Goal: Find specific page/section: Find specific page/section

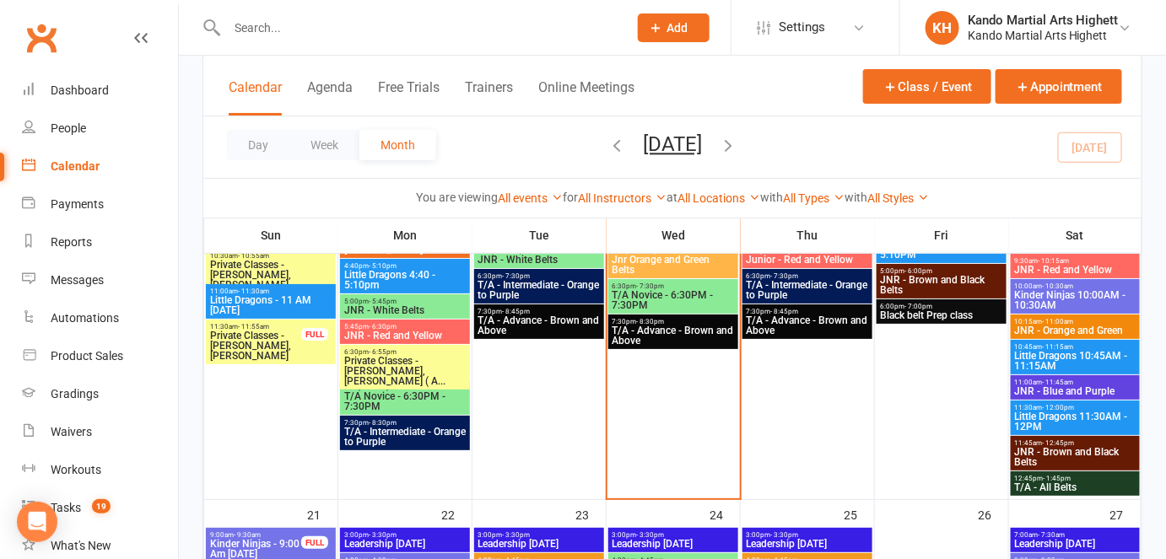
drag, startPoint x: 285, startPoint y: 10, endPoint x: 285, endPoint y: 47, distance: 37.1
click at [285, 47] on div at bounding box center [408, 27] width 413 height 55
click at [282, 23] on input "text" at bounding box center [419, 28] width 394 height 24
type input "j"
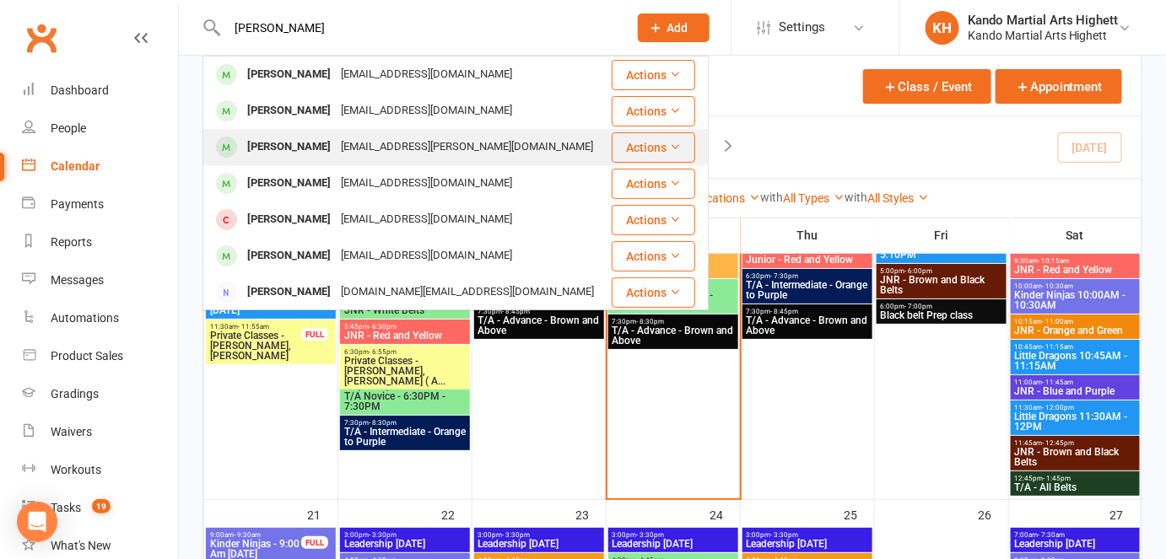
type input "[PERSON_NAME]"
click at [318, 150] on div "[PERSON_NAME]" at bounding box center [289, 147] width 94 height 24
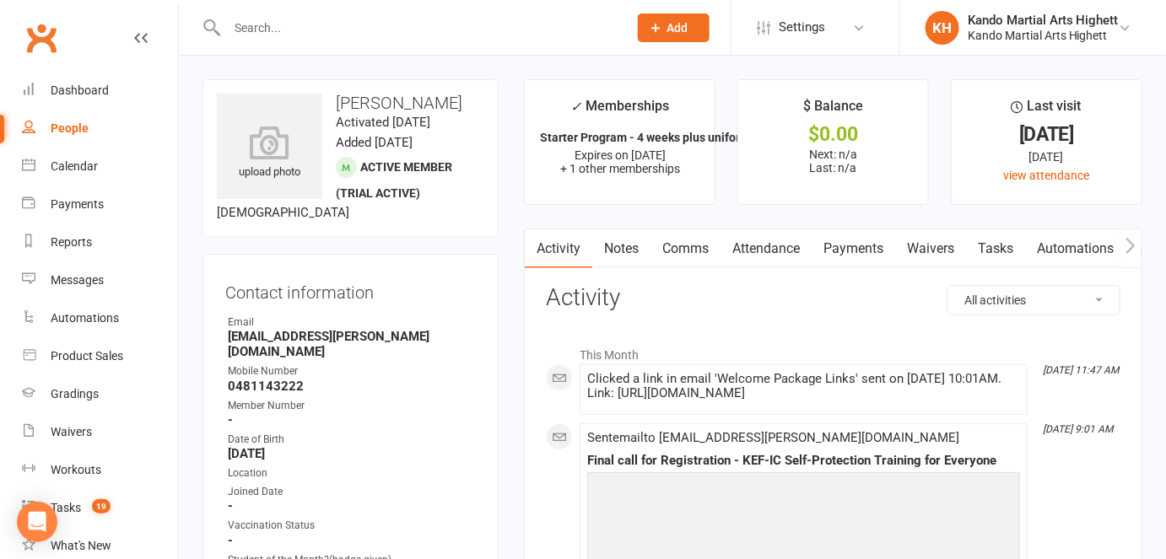
click at [328, 25] on input "text" at bounding box center [419, 28] width 394 height 24
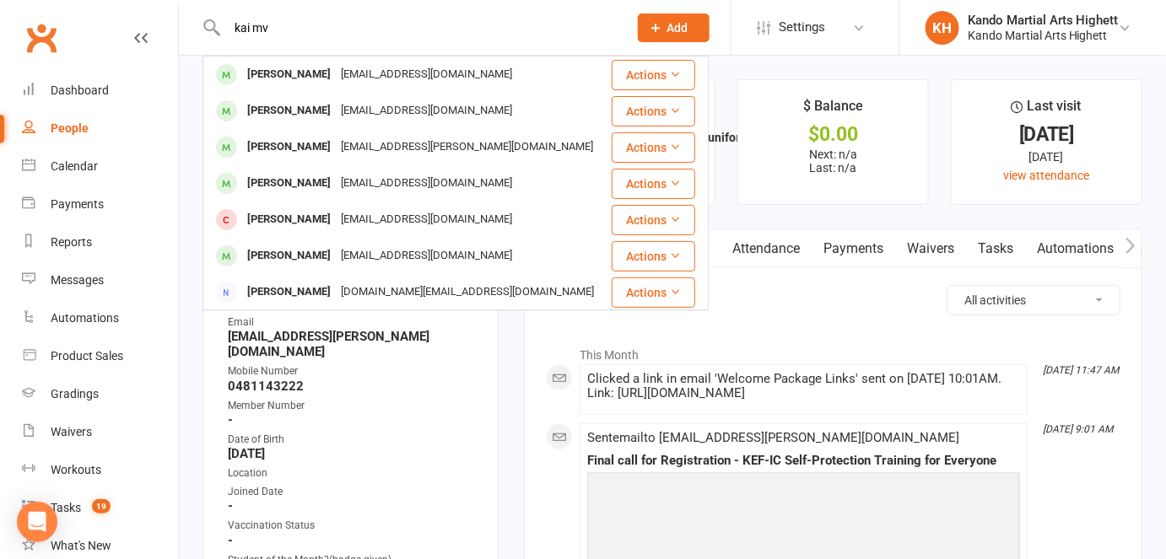
type input "[PERSON_NAME]"
click at [113, 161] on link "Calendar" at bounding box center [100, 167] width 156 height 38
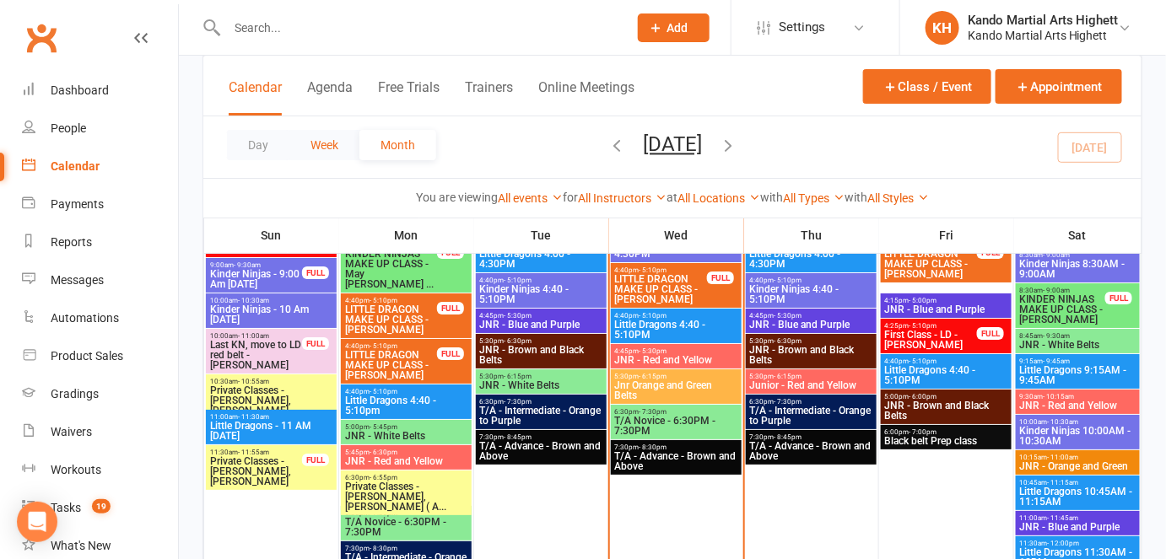
scroll to position [1763, 0]
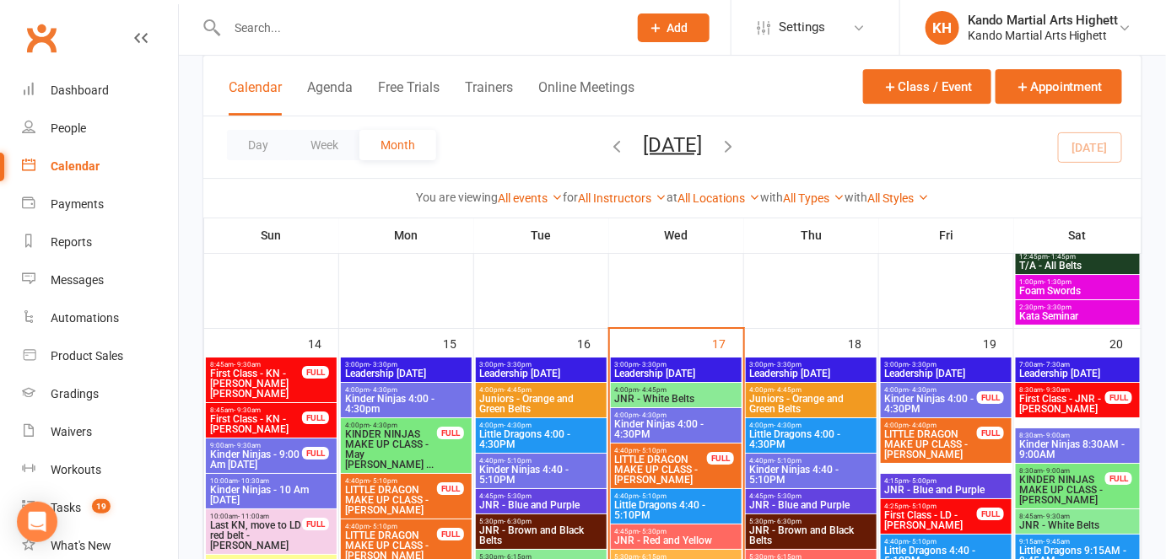
click at [538, 434] on span "Little Dragons 4:00 - 4:30PM" at bounding box center [541, 439] width 124 height 20
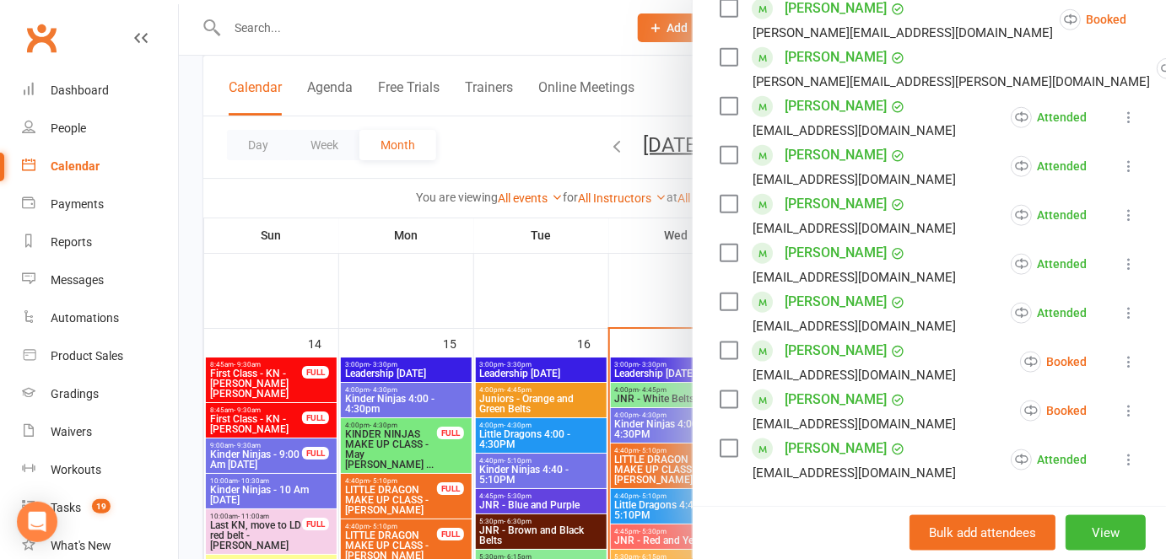
scroll to position [284, 0]
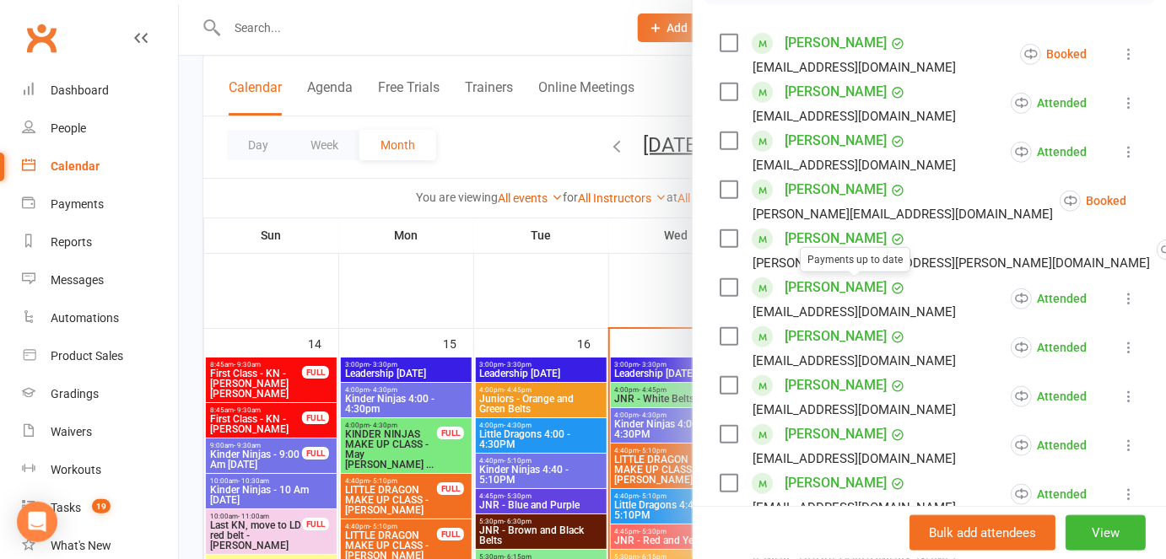
click at [510, 309] on div at bounding box center [672, 279] width 987 height 559
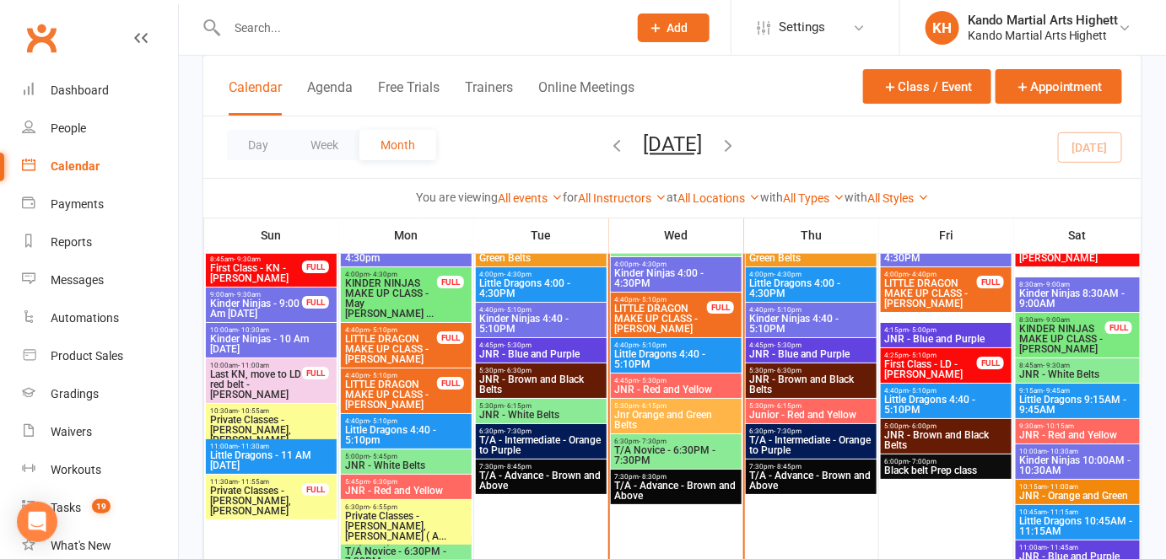
scroll to position [1917, 0]
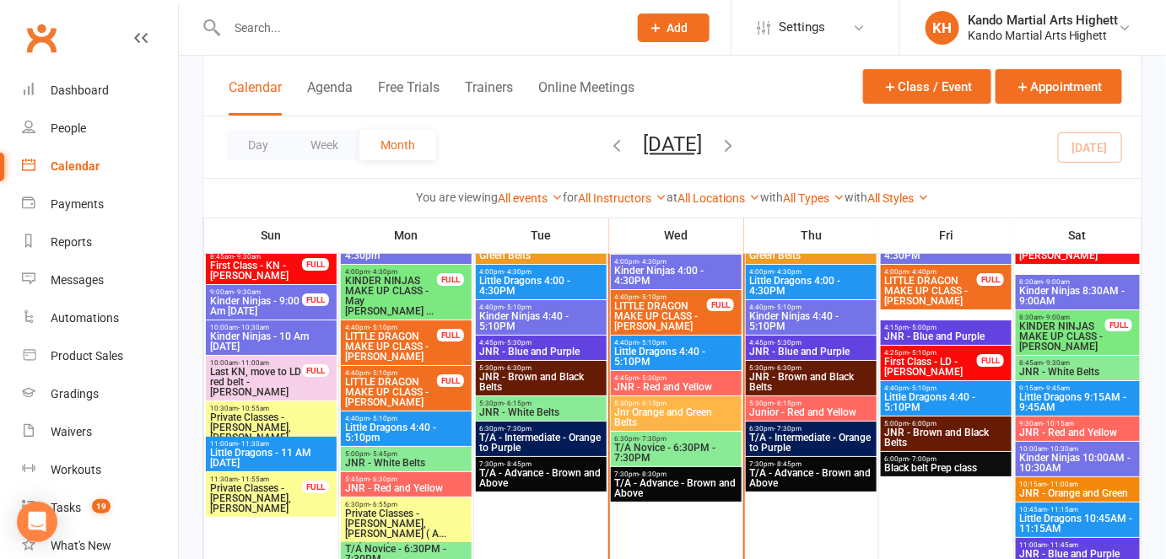
click at [569, 322] on span "Kinder Ninjas 4:40 - 5:10PM" at bounding box center [541, 321] width 124 height 20
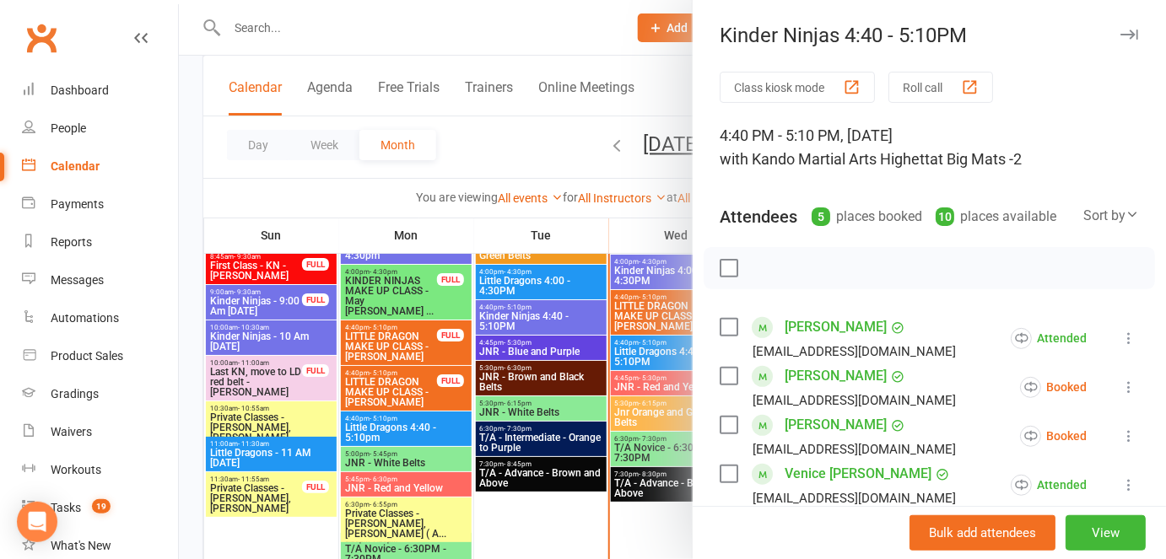
click at [569, 322] on div at bounding box center [672, 279] width 987 height 559
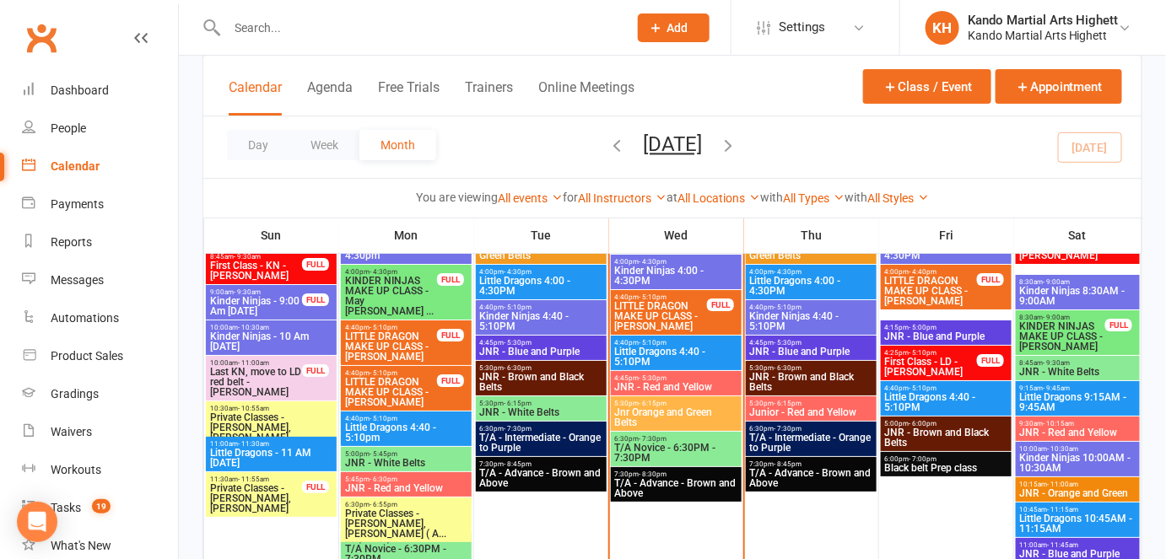
click at [569, 322] on span "Kinder Ninjas 4:40 - 5:10PM" at bounding box center [541, 321] width 124 height 20
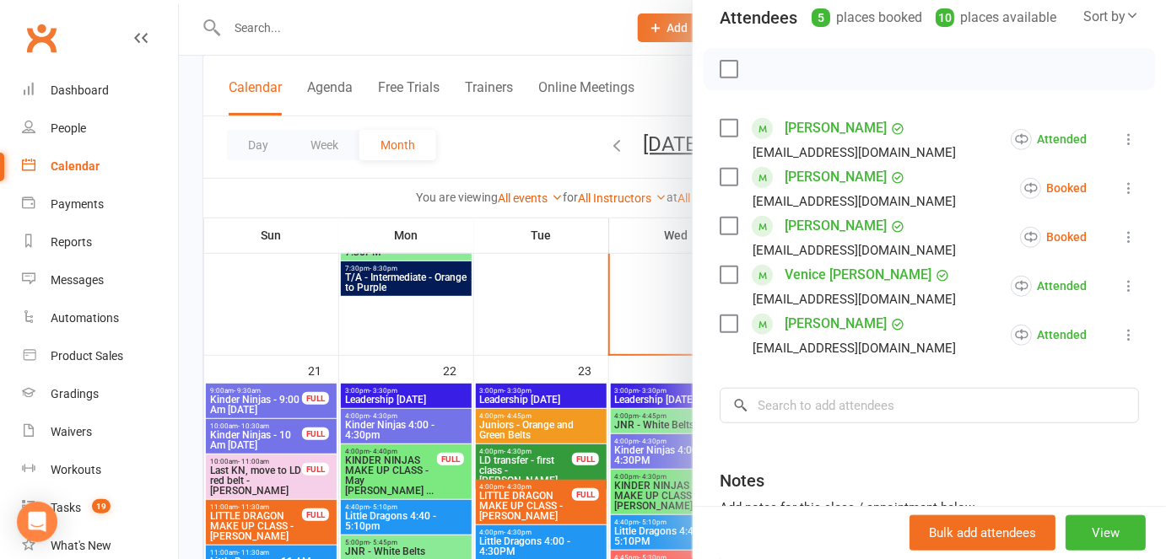
scroll to position [122, 0]
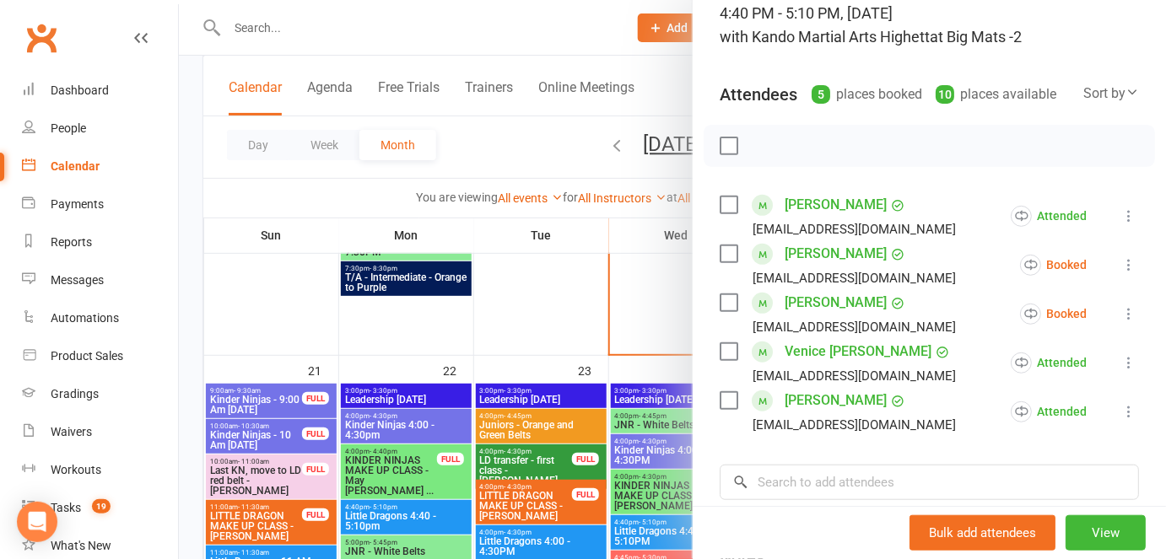
click at [602, 272] on div at bounding box center [672, 279] width 987 height 559
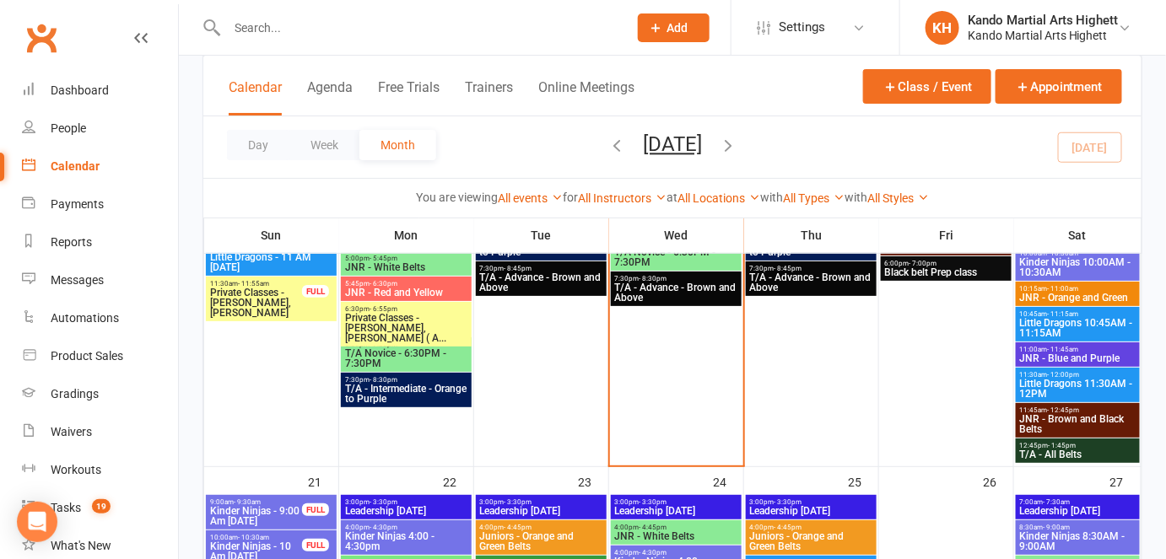
scroll to position [1917, 0]
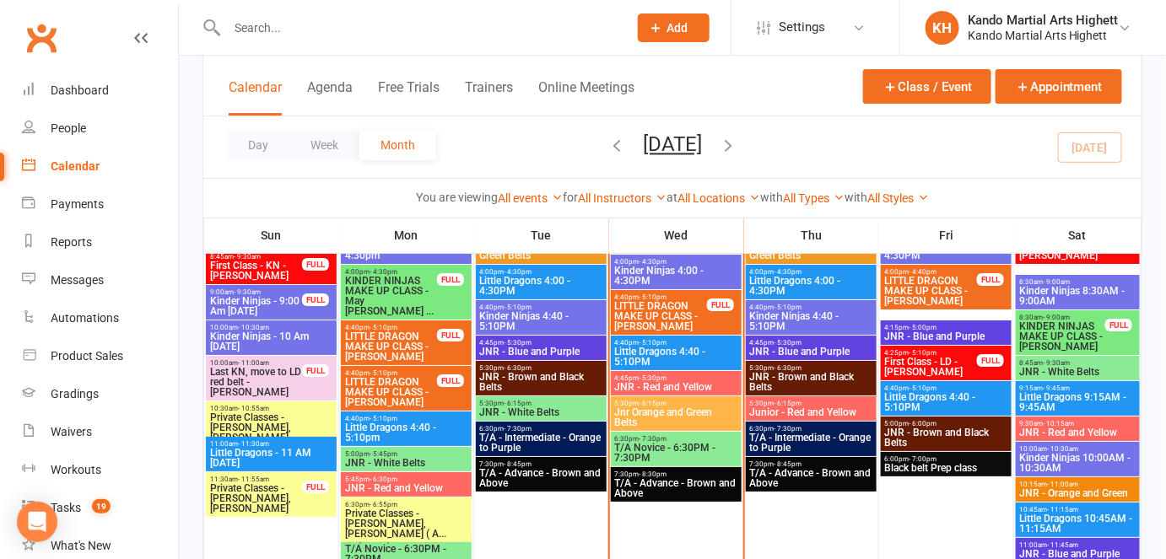
click at [540, 287] on span "Little Dragons 4:00 - 4:30PM" at bounding box center [541, 286] width 124 height 20
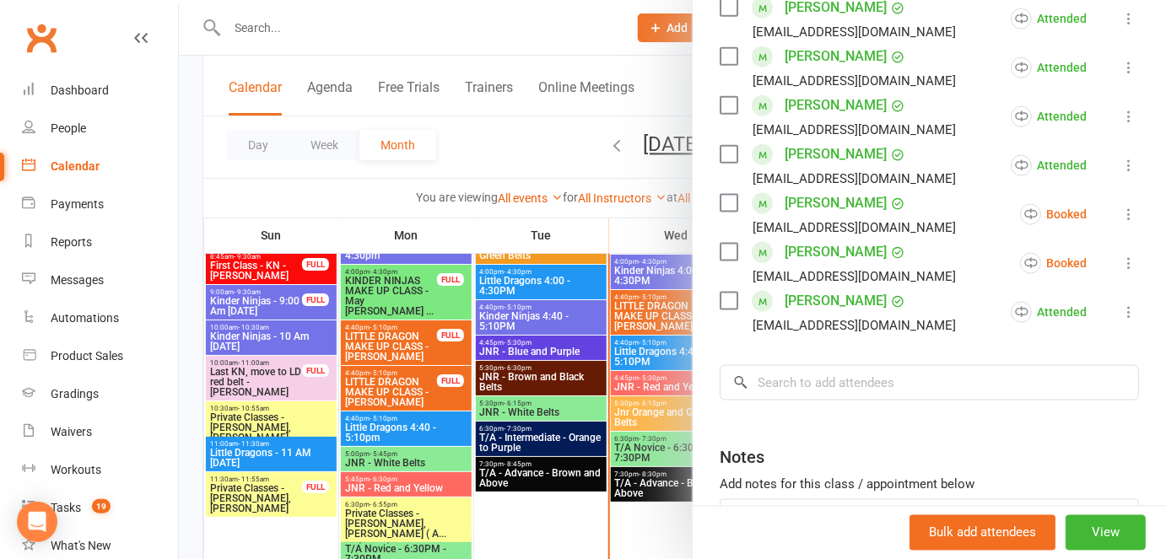
scroll to position [537, 0]
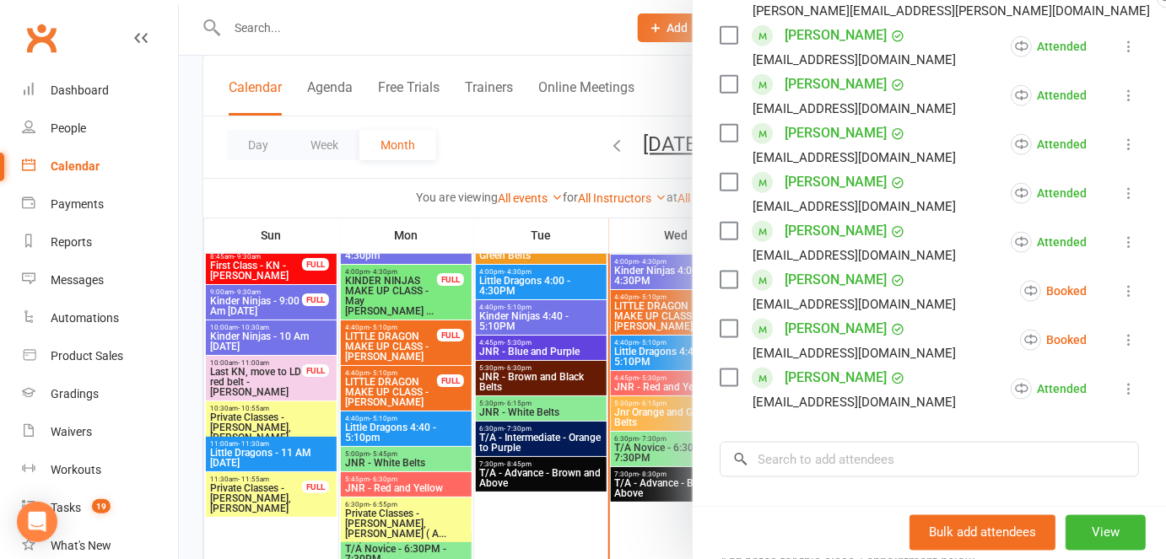
click at [845, 229] on link "[PERSON_NAME]" at bounding box center [836, 231] width 102 height 27
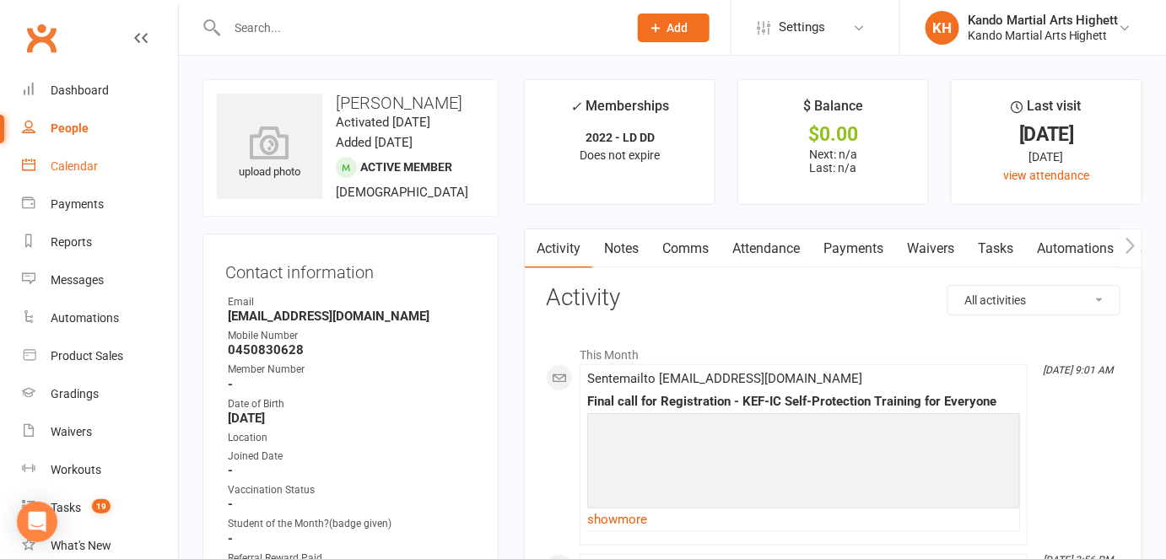
click at [73, 162] on div "Calendar" at bounding box center [74, 165] width 47 height 13
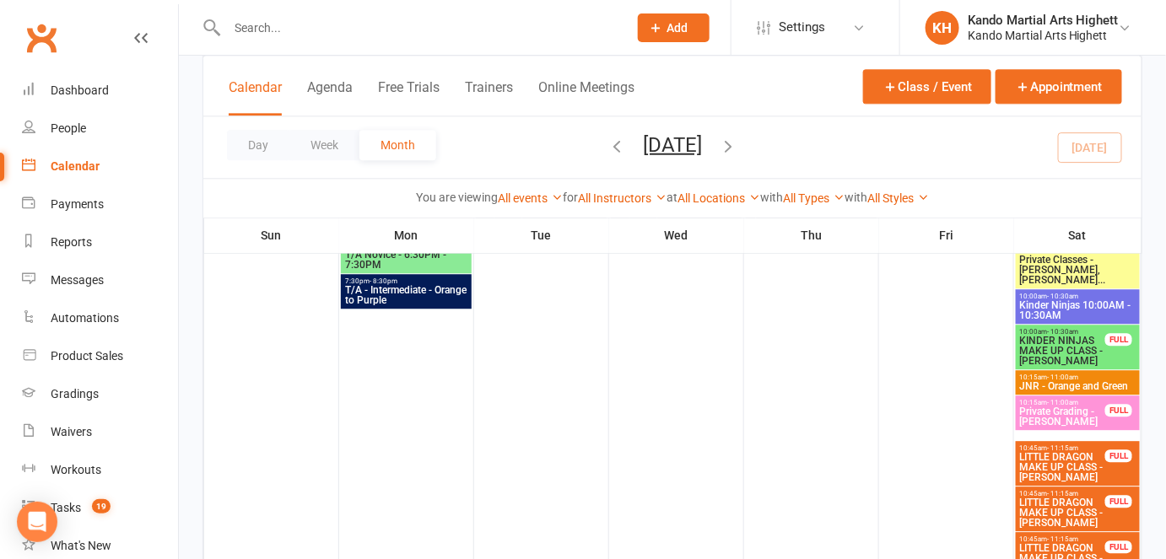
scroll to position [1840, 0]
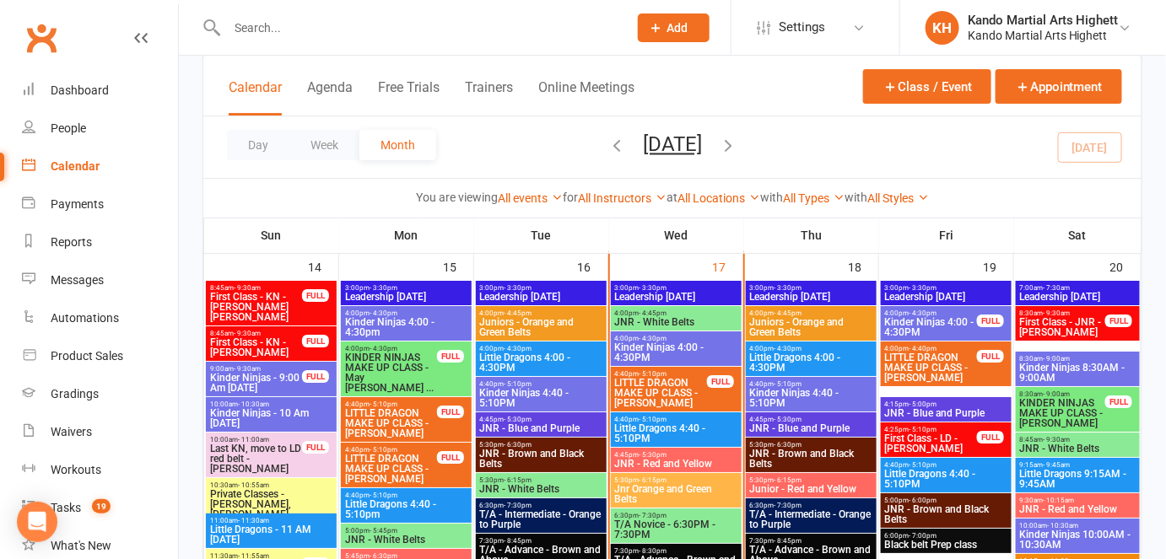
click at [1077, 377] on span "Kinder Ninjas 8:30AM - 9:00AM" at bounding box center [1078, 373] width 118 height 20
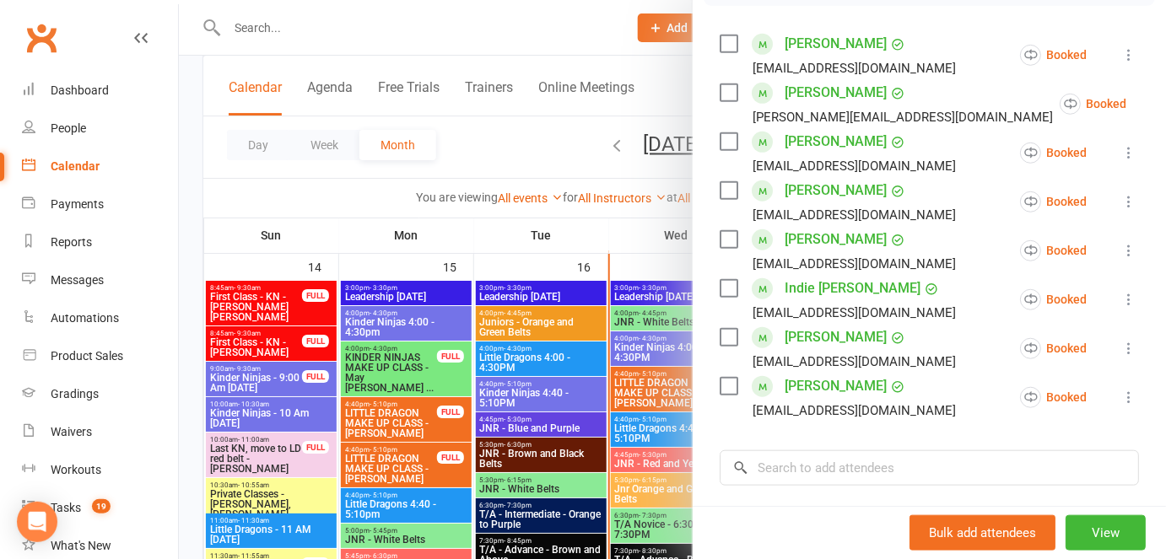
scroll to position [306, 0]
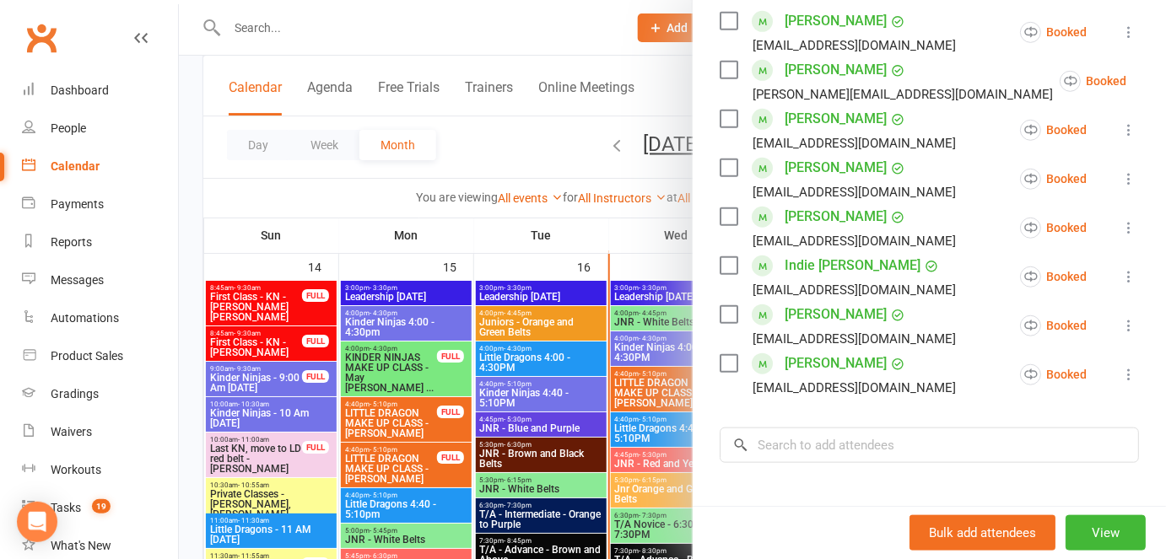
click at [321, 245] on div at bounding box center [672, 279] width 987 height 559
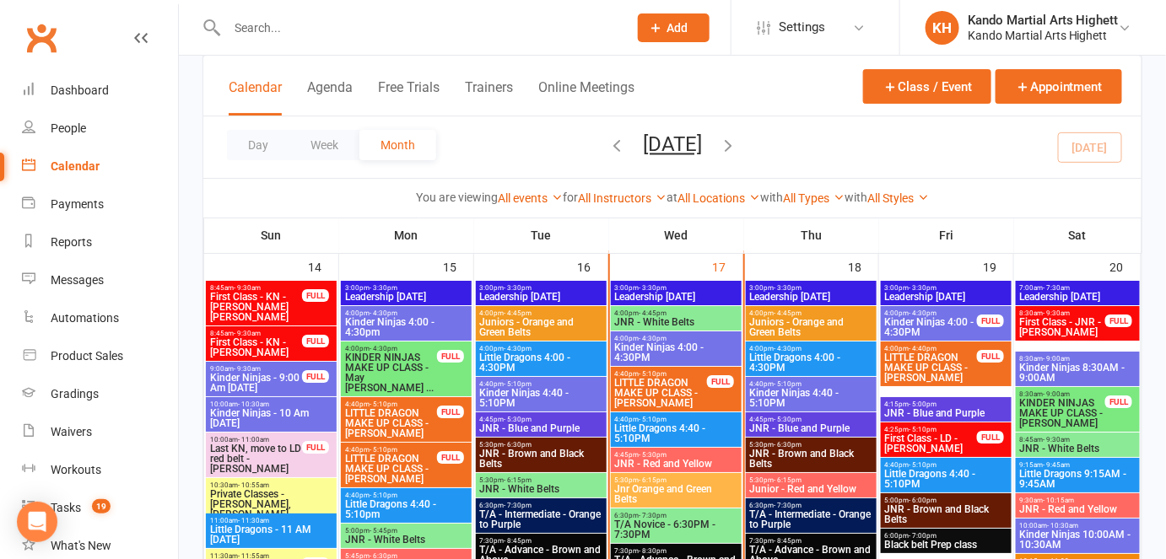
click at [335, 35] on input "text" at bounding box center [419, 28] width 394 height 24
type input "j"
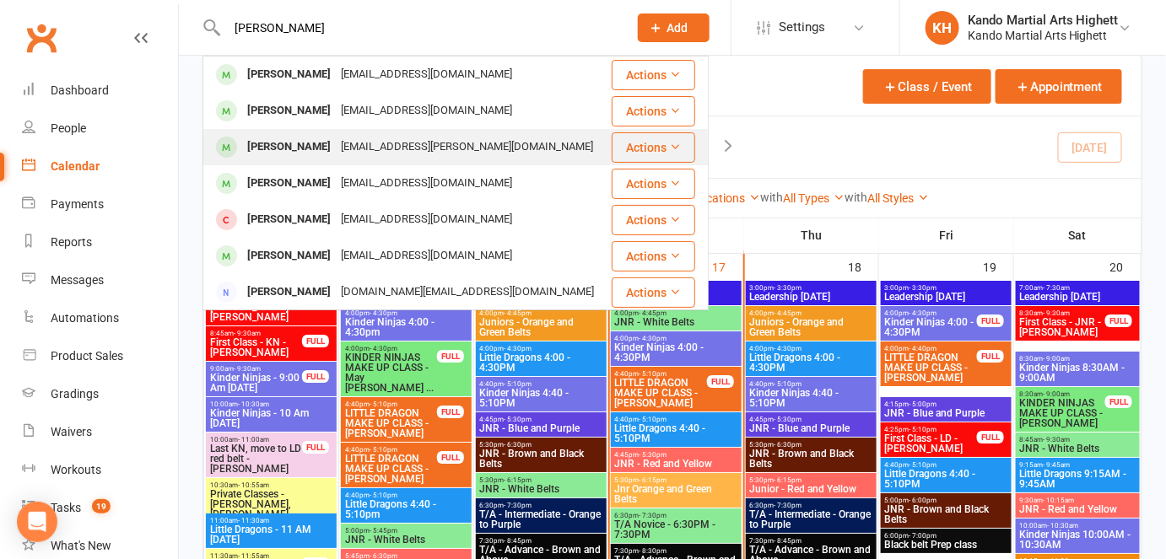
type input "[PERSON_NAME]"
click at [331, 138] on div "[PERSON_NAME]" at bounding box center [289, 147] width 94 height 24
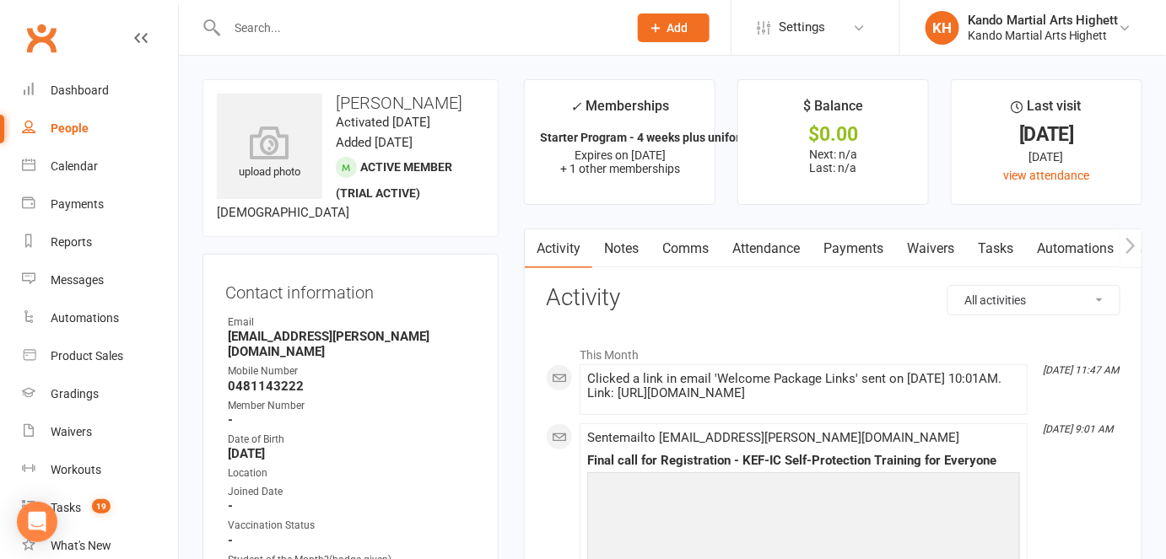
click at [786, 257] on link "Attendance" at bounding box center [765, 248] width 91 height 39
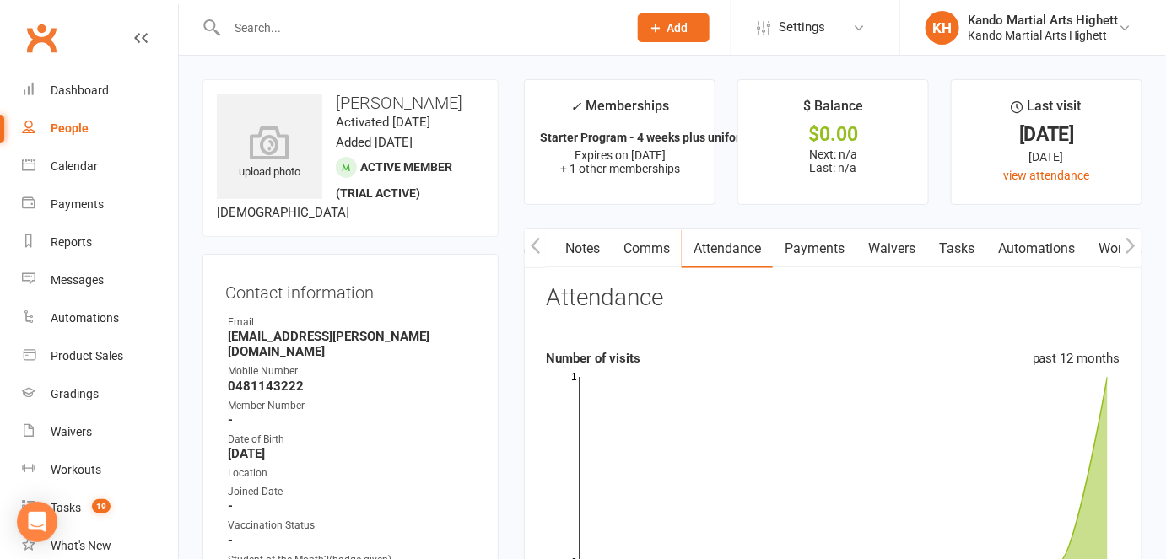
click at [305, 327] on div "Email" at bounding box center [352, 323] width 248 height 16
click at [306, 328] on div "Email" at bounding box center [352, 323] width 248 height 16
click at [305, 331] on li "Email [EMAIL_ADDRESS][PERSON_NAME][DOMAIN_NAME]" at bounding box center [350, 337] width 251 height 45
click at [324, 342] on strong "[EMAIL_ADDRESS][PERSON_NAME][DOMAIN_NAME]" at bounding box center [352, 344] width 248 height 30
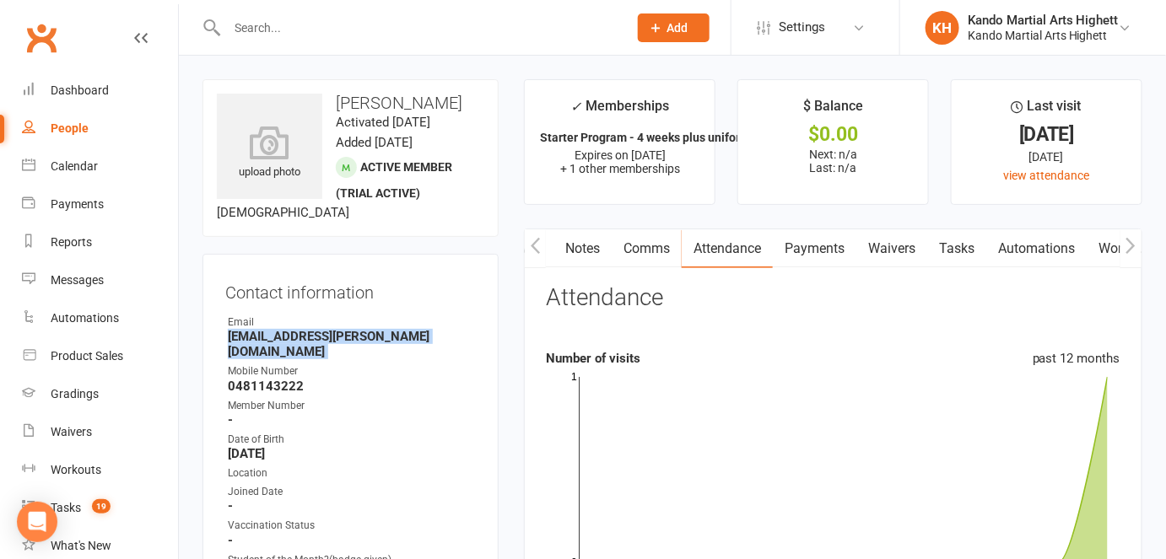
click at [324, 342] on strong "[EMAIL_ADDRESS][PERSON_NAME][DOMAIN_NAME]" at bounding box center [352, 344] width 248 height 30
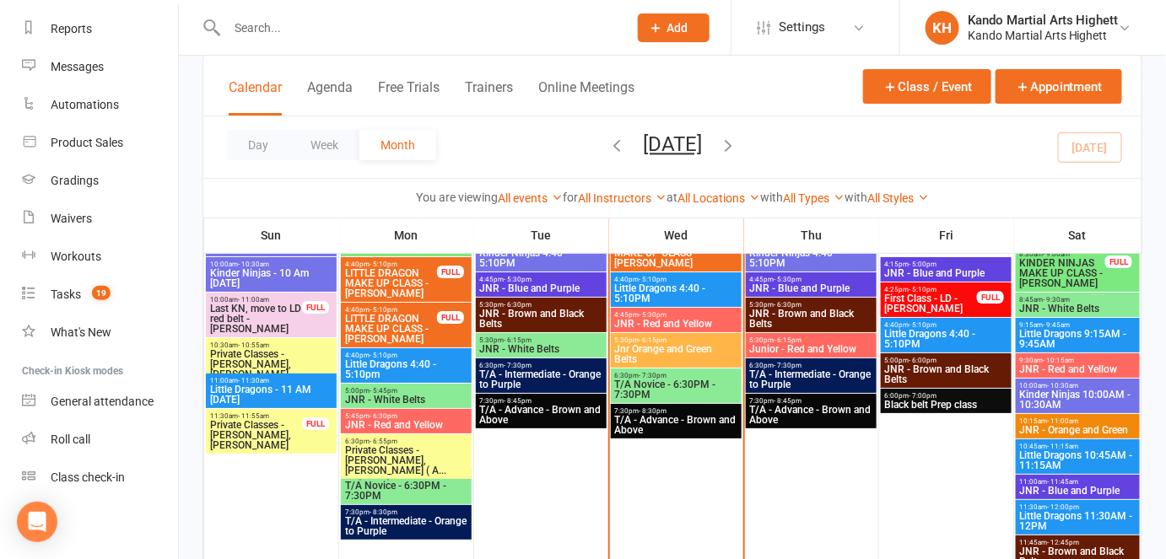
scroll to position [1979, 0]
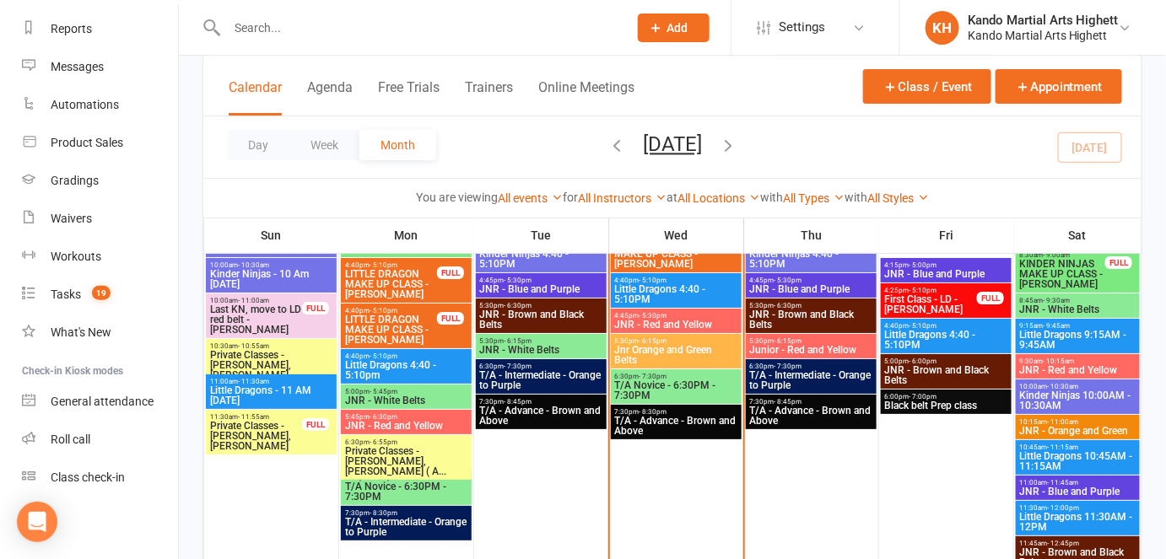
click at [694, 268] on div "4:40pm - 5:10pm LITTLE DRAGON MAKE UP CLASS - [PERSON_NAME] FULL" at bounding box center [676, 250] width 131 height 45
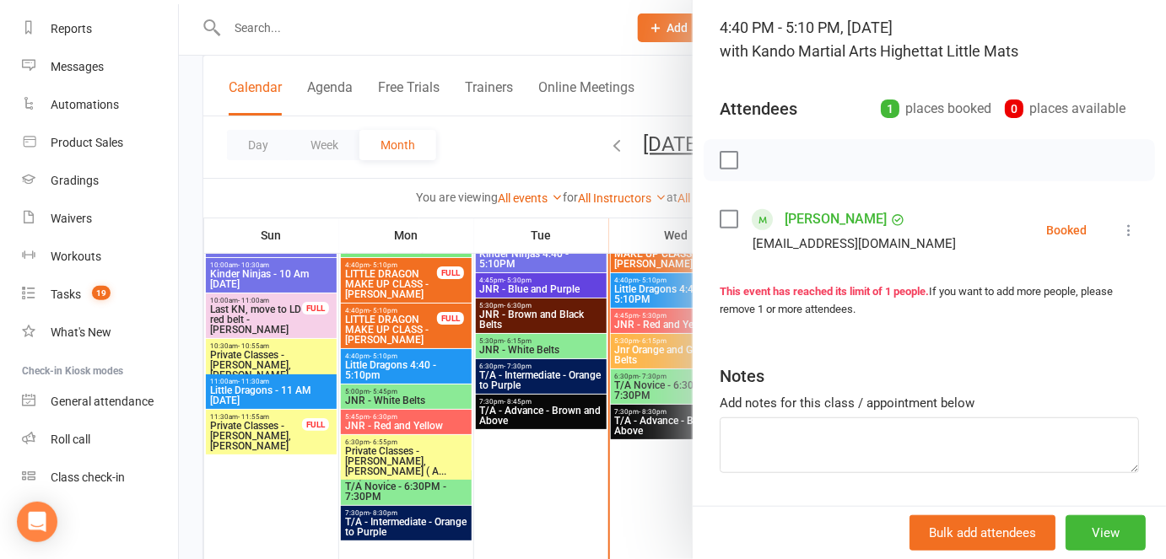
scroll to position [157, 0]
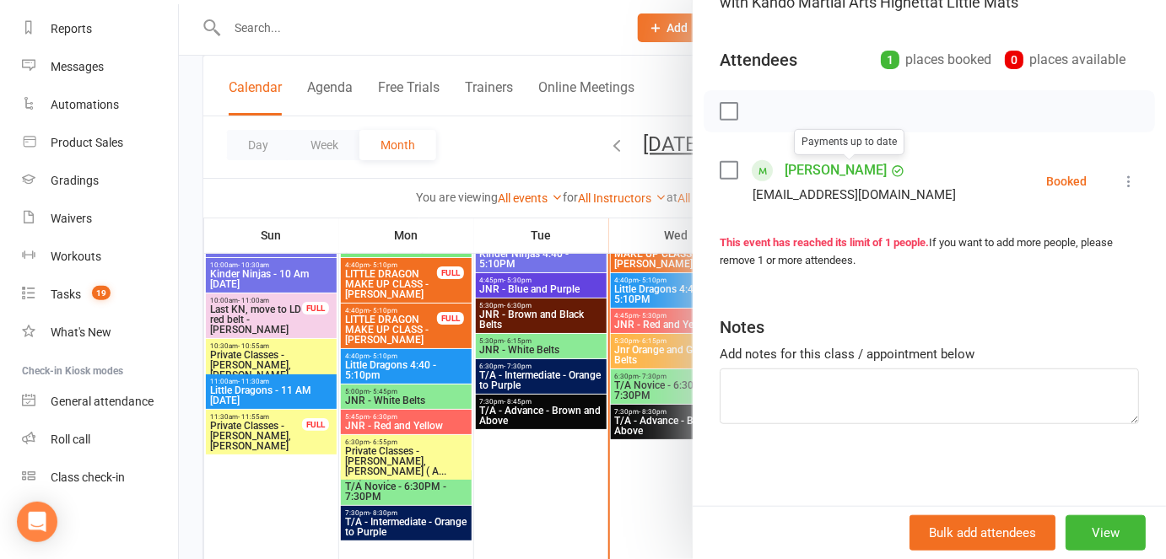
click at [785, 175] on link "[PERSON_NAME]" at bounding box center [836, 170] width 102 height 27
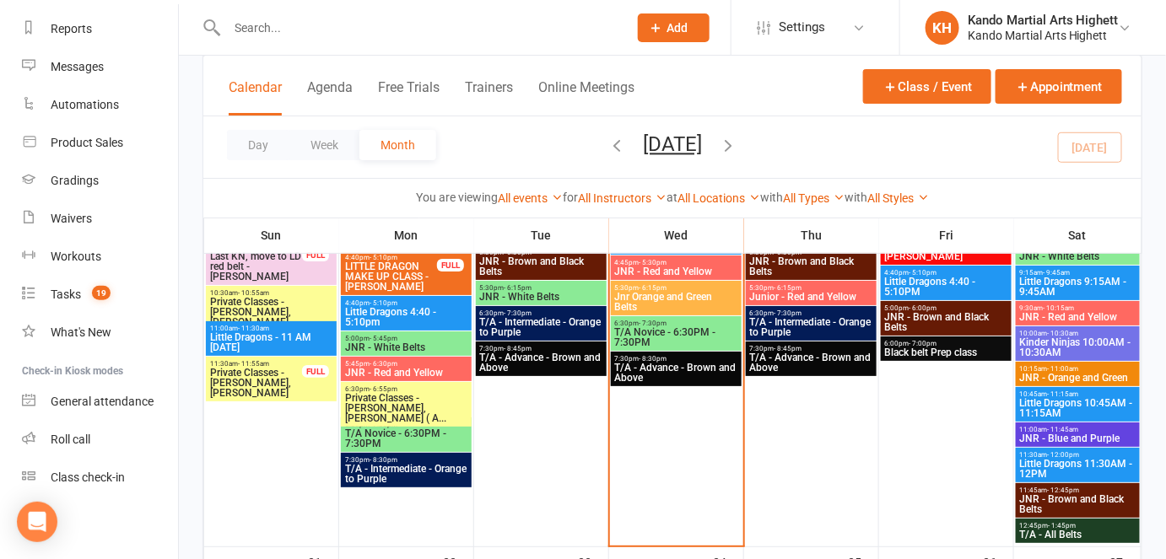
scroll to position [1793, 0]
